Goal: Task Accomplishment & Management: Complete application form

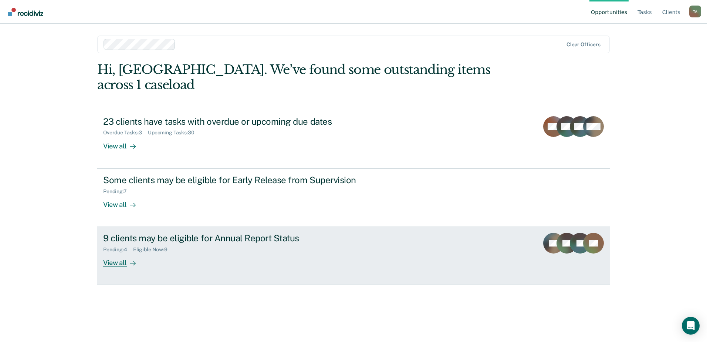
click at [118, 253] on div "View all" at bounding box center [123, 260] width 41 height 14
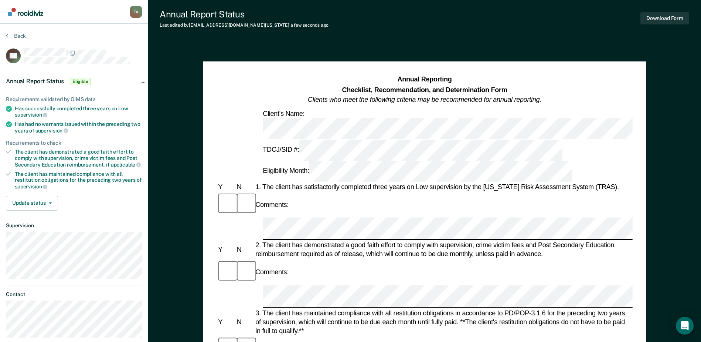
click at [350, 241] on div "2. The client has demonstrated a good faith effort to comply with supervision, …" at bounding box center [443, 250] width 379 height 18
click at [327, 260] on div "Comments:" at bounding box center [425, 272] width 416 height 25
click at [667, 19] on button "Download Form" at bounding box center [665, 18] width 49 height 12
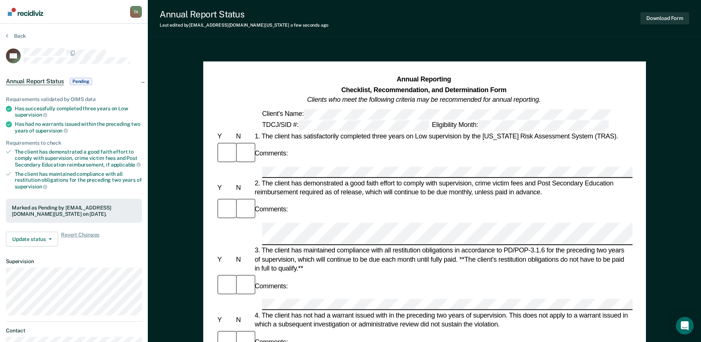
click at [497, 273] on div "Comments:" at bounding box center [424, 285] width 416 height 25
click at [661, 16] on button "Download Form" at bounding box center [665, 18] width 49 height 12
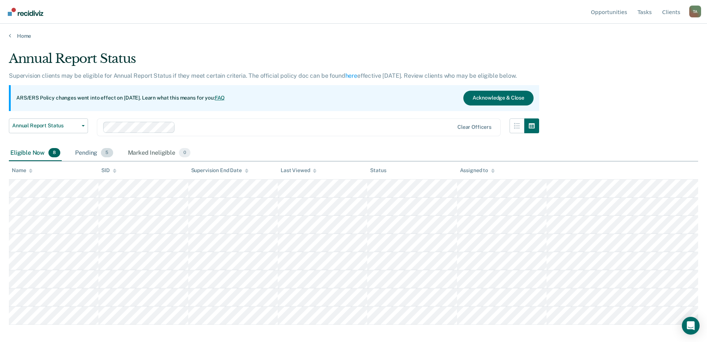
click at [89, 154] on div "Pending 5" at bounding box center [94, 153] width 41 height 16
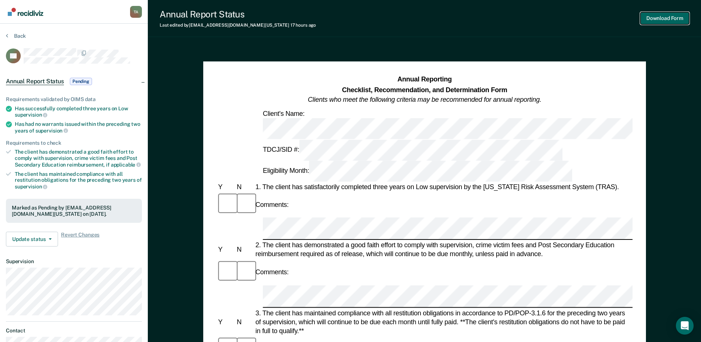
click at [650, 21] on button "Download Form" at bounding box center [665, 18] width 49 height 12
